Goal: Task Accomplishment & Management: Complete application form

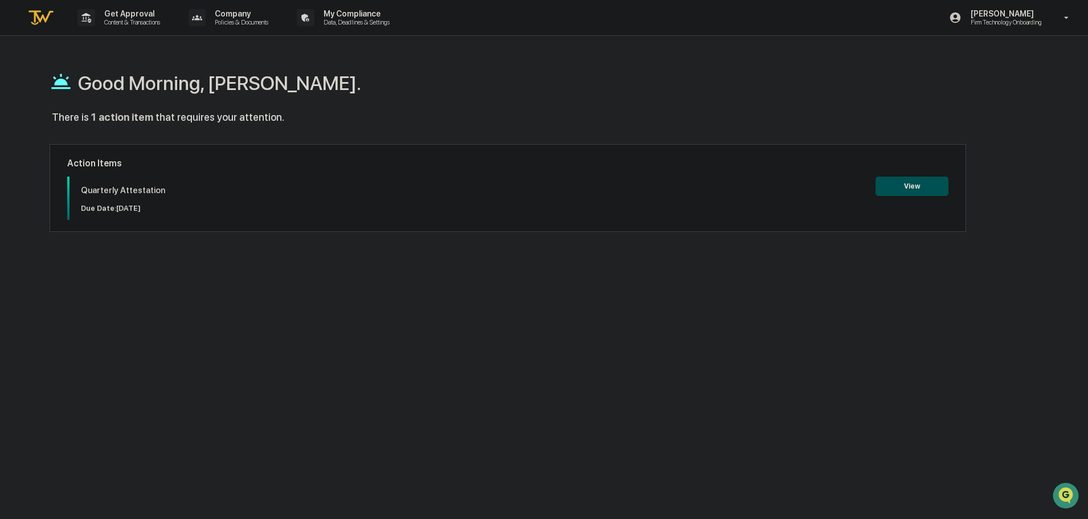
click at [907, 192] on button "View" at bounding box center [912, 186] width 73 height 19
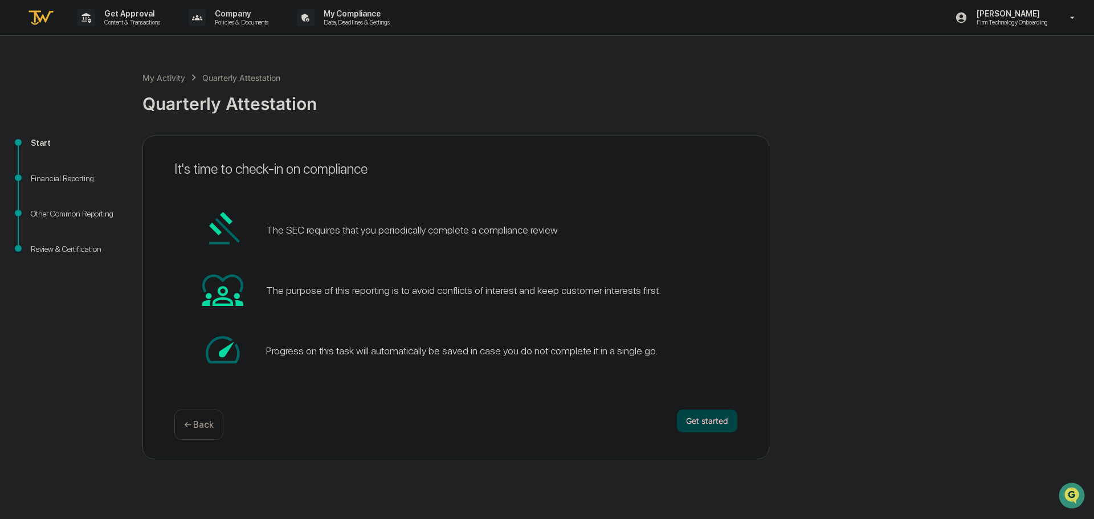
click at [716, 418] on button "Get started" at bounding box center [707, 421] width 60 height 23
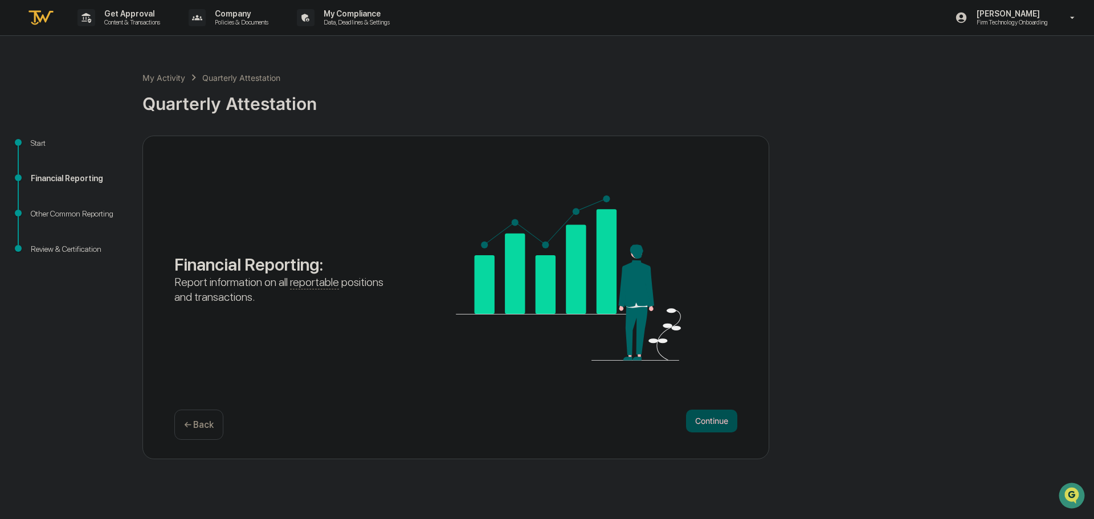
click at [715, 418] on button "Continue" at bounding box center [711, 421] width 51 height 23
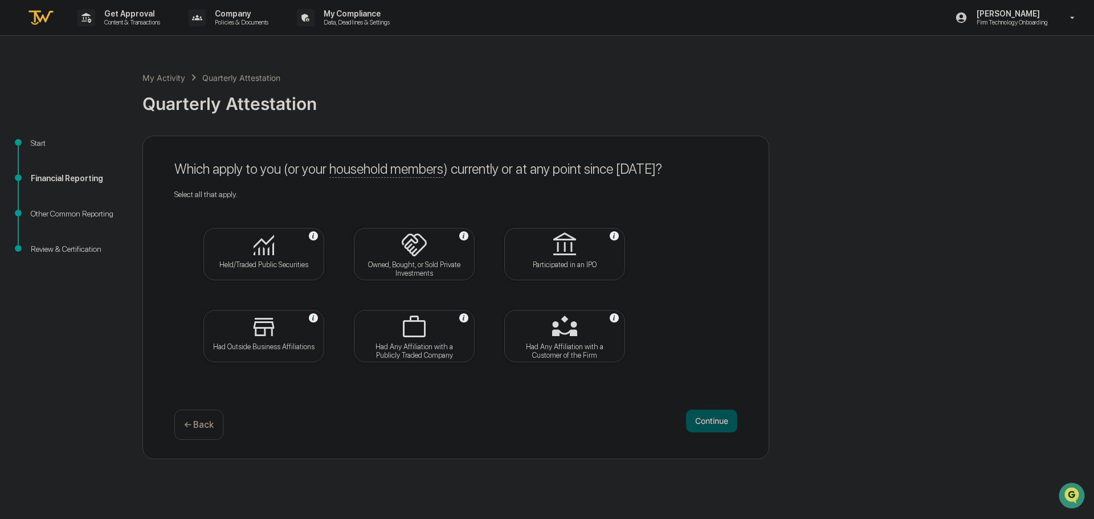
click at [277, 241] on img at bounding box center [263, 244] width 27 height 27
click at [702, 423] on button "Continue" at bounding box center [711, 421] width 51 height 23
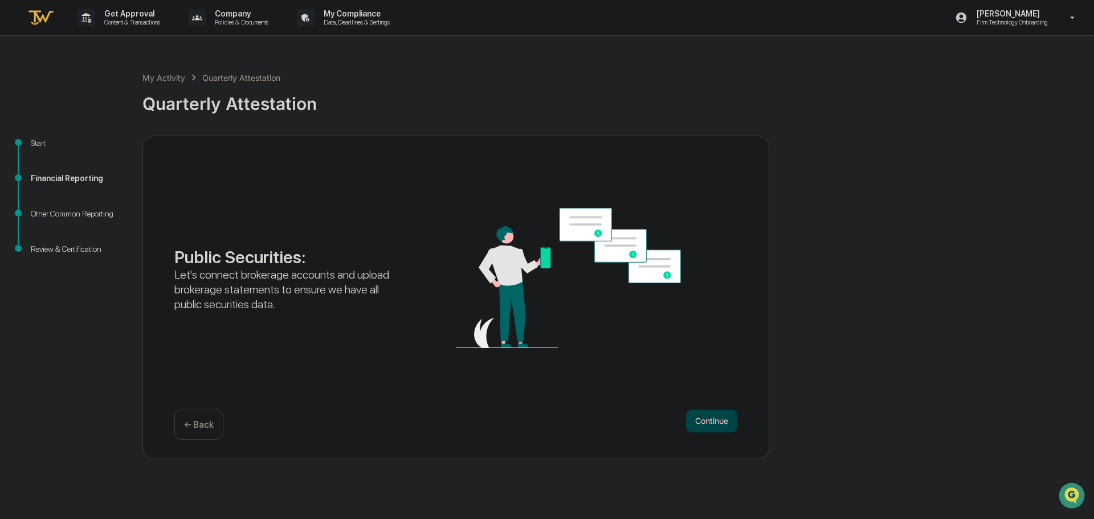
click at [709, 418] on button "Continue" at bounding box center [711, 421] width 51 height 23
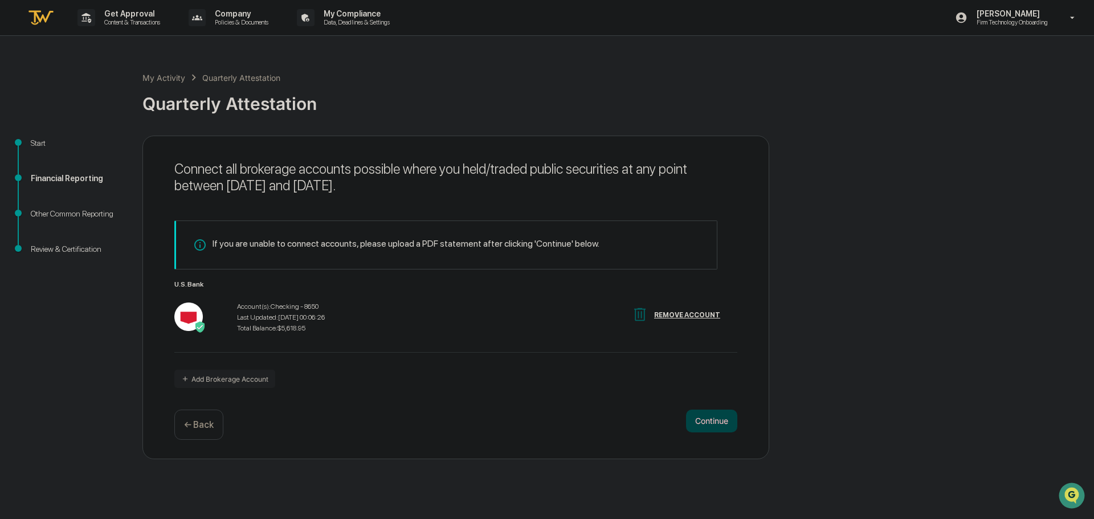
click at [705, 420] on button "Continue" at bounding box center [711, 421] width 51 height 23
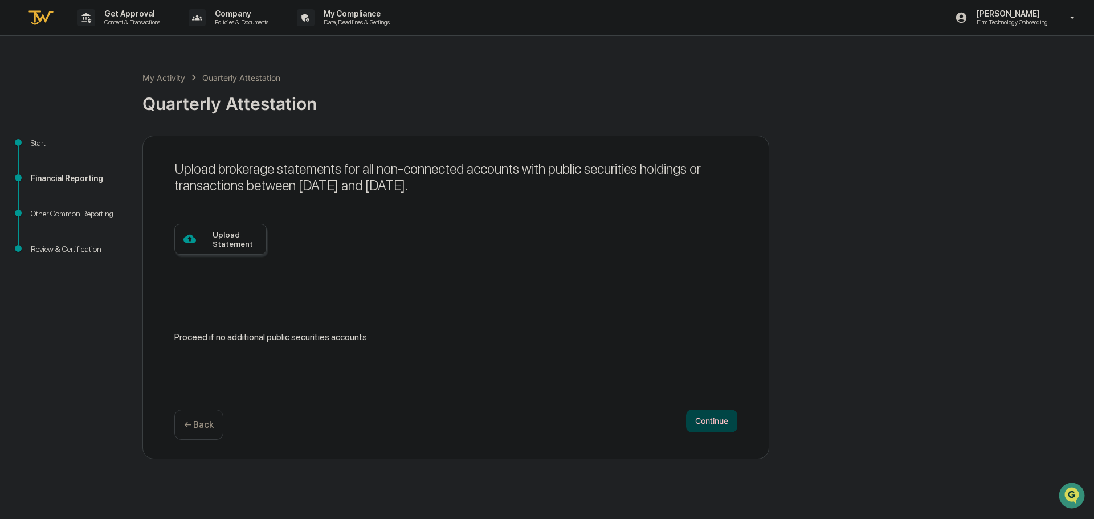
click at [727, 410] on button "Continue" at bounding box center [711, 421] width 51 height 23
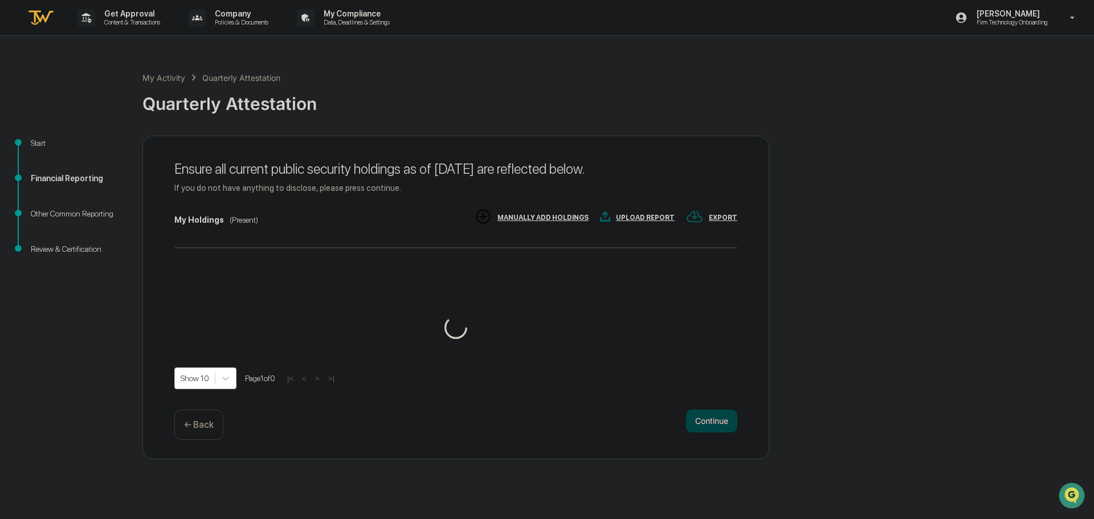
click at [715, 425] on button "Continue" at bounding box center [711, 421] width 51 height 23
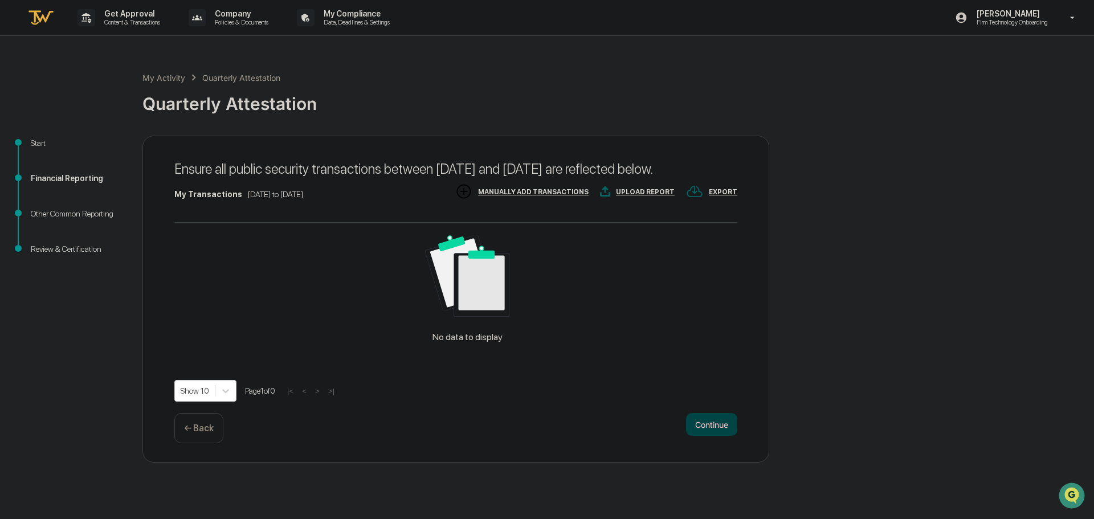
click at [719, 436] on button "Continue" at bounding box center [711, 424] width 51 height 23
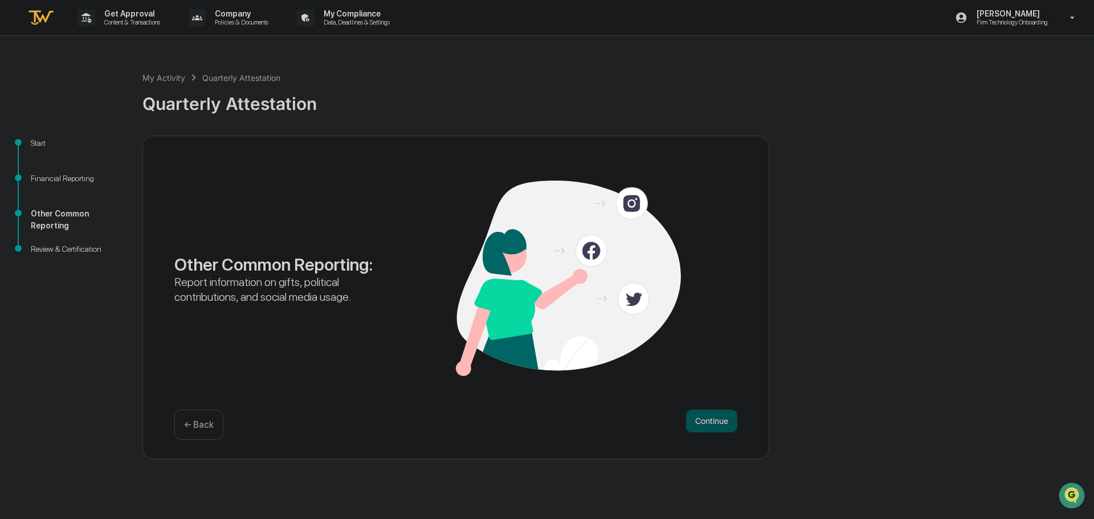
click at [719, 443] on div "Other Common Reporting : Report information on gifts, political contributions, …" at bounding box center [455, 298] width 627 height 324
click at [724, 424] on button "Continue" at bounding box center [711, 421] width 51 height 23
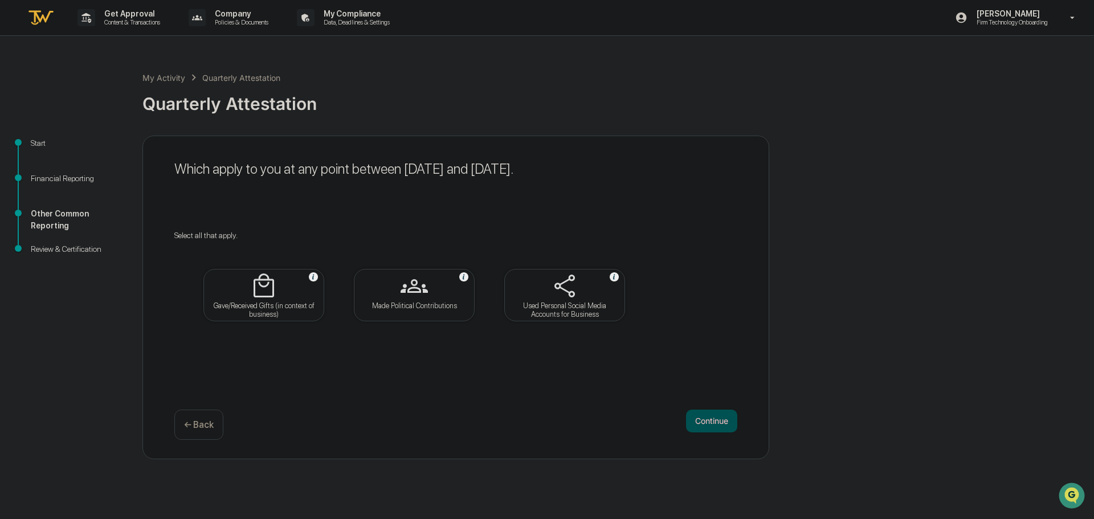
click at [724, 424] on button "Continue" at bounding box center [711, 421] width 51 height 23
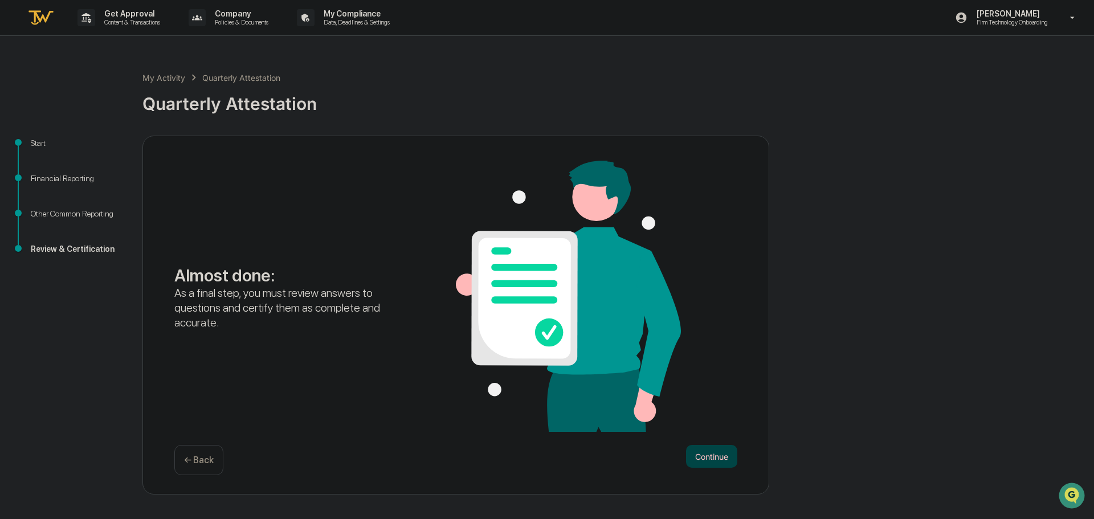
click at [725, 452] on button "Continue" at bounding box center [711, 456] width 51 height 23
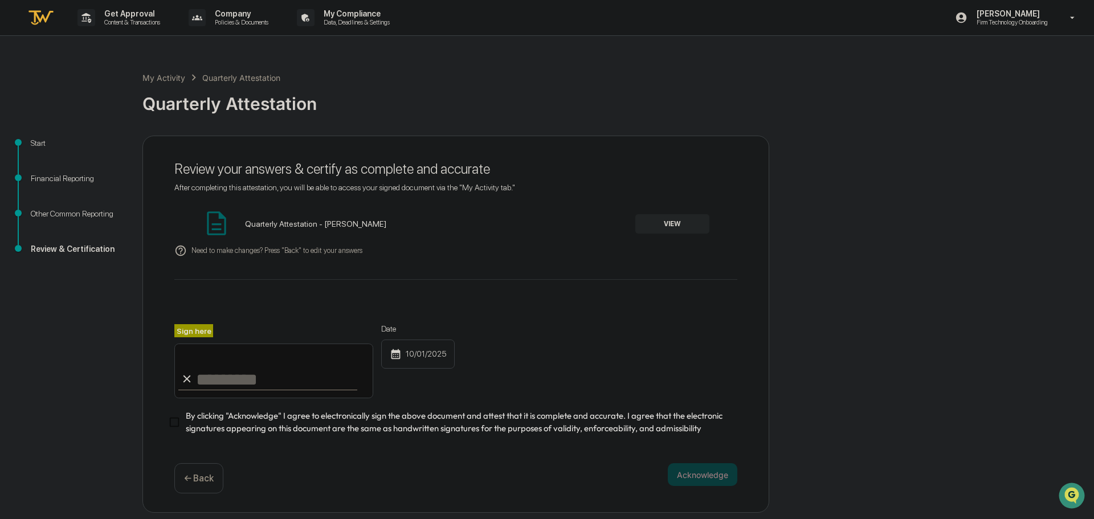
click at [240, 384] on input "Sign here" at bounding box center [273, 370] width 199 height 55
type input "**********"
click at [699, 473] on button "Acknowledge" at bounding box center [702, 474] width 69 height 23
click at [663, 228] on button "VIEW" at bounding box center [672, 223] width 74 height 19
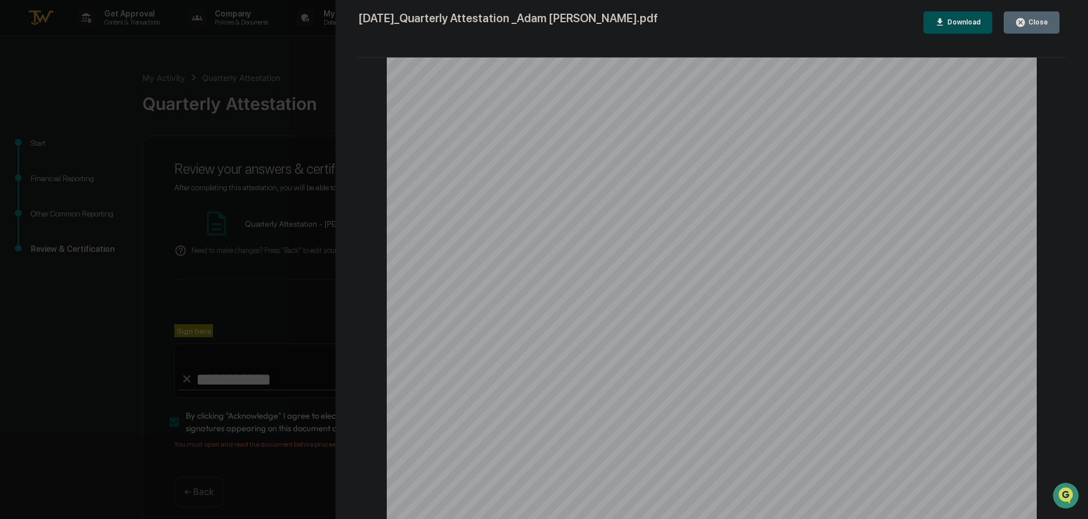
scroll to position [3355, 0]
click at [276, 302] on div "Version History [DATE] 01:53 PM [PERSON_NAME] [DATE]_Quarterly Attestation [PER…" at bounding box center [544, 259] width 1088 height 519
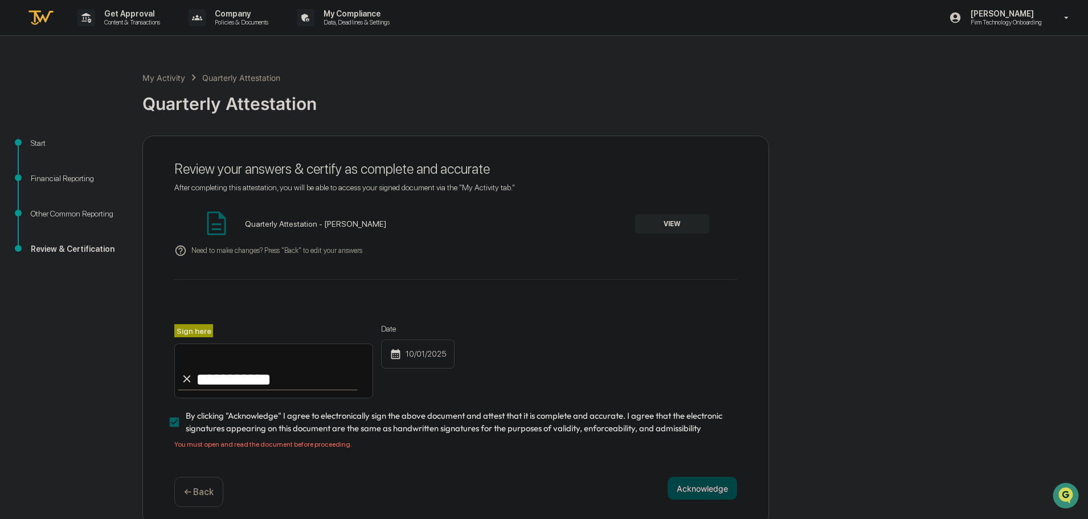
click at [704, 488] on button "Acknowledge" at bounding box center [702, 488] width 69 height 23
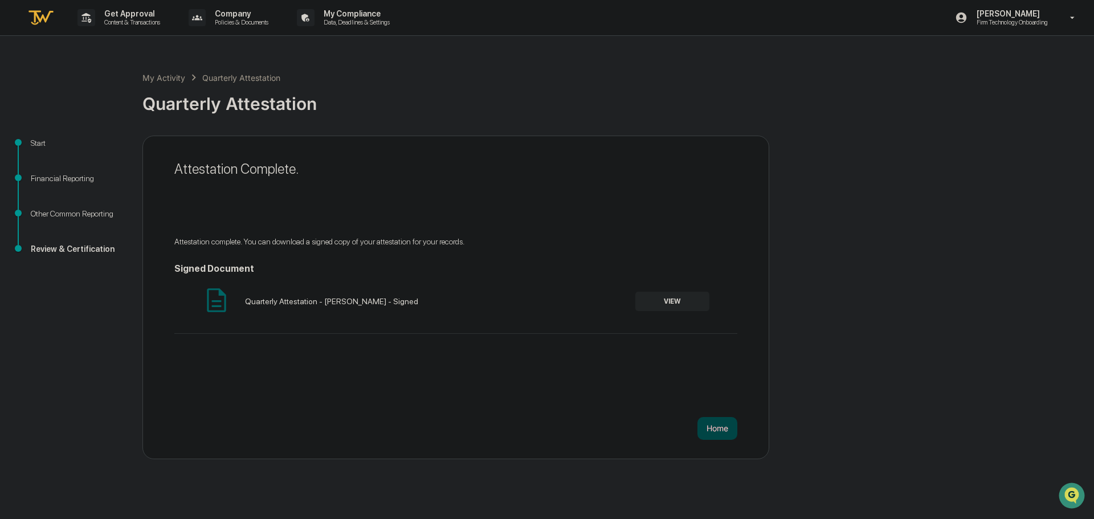
click at [721, 437] on button "Home" at bounding box center [717, 428] width 40 height 23
